Goal: Task Accomplishment & Management: Manage account settings

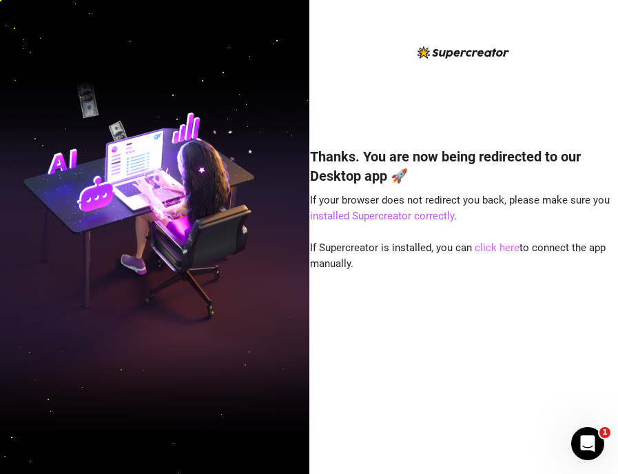
click at [483, 249] on link "click here" at bounding box center [497, 247] width 45 height 12
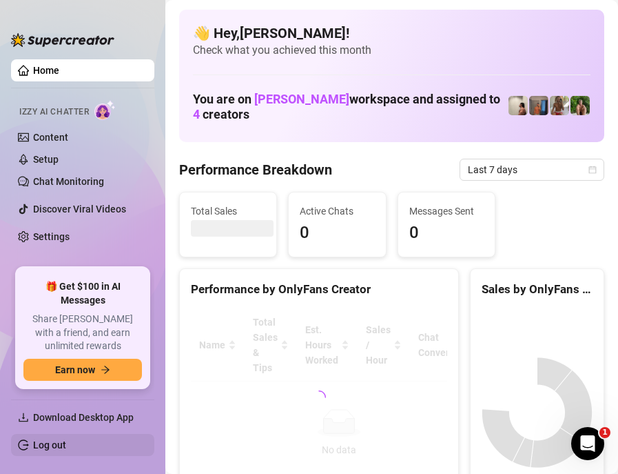
click at [41, 443] on link "Log out" at bounding box center [49, 444] width 33 height 11
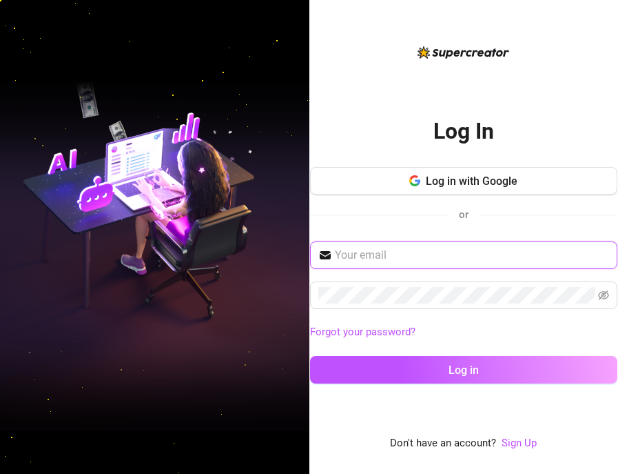
type input "[EMAIL_ADDRESS][DOMAIN_NAME]"
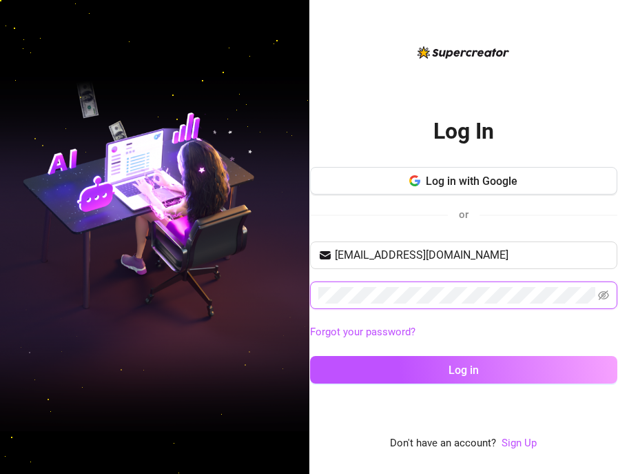
click at [463, 369] on button "Log in" at bounding box center [463, 370] width 307 height 28
